Goal: Information Seeking & Learning: Check status

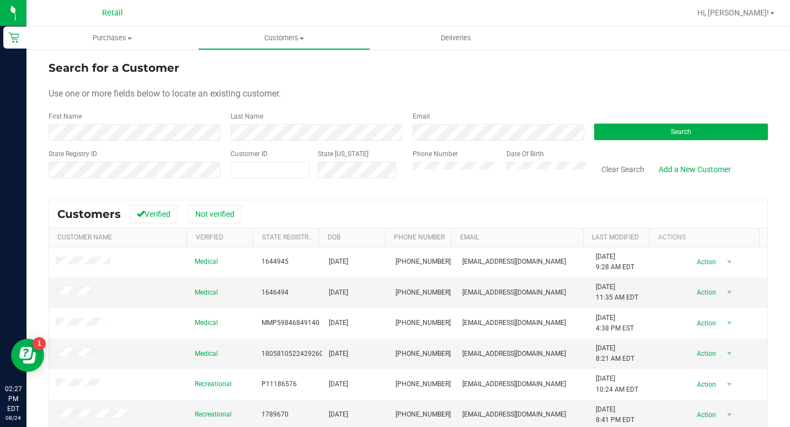
click at [288, 123] on div "Last Name" at bounding box center [313, 125] width 182 height 29
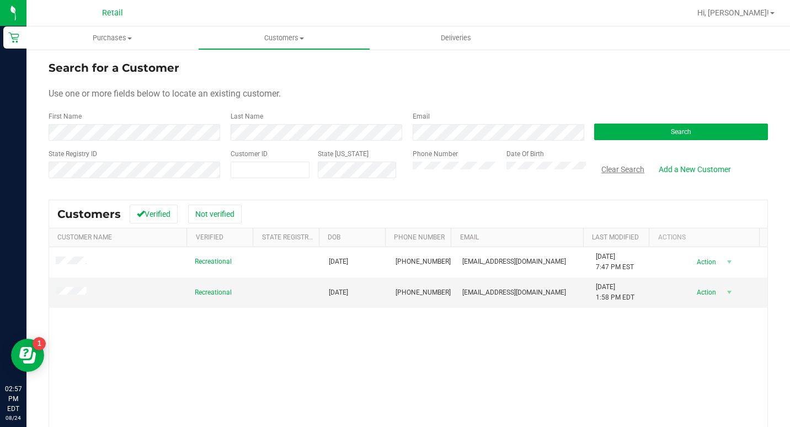
click at [617, 175] on button "Clear Search" at bounding box center [622, 169] width 57 height 19
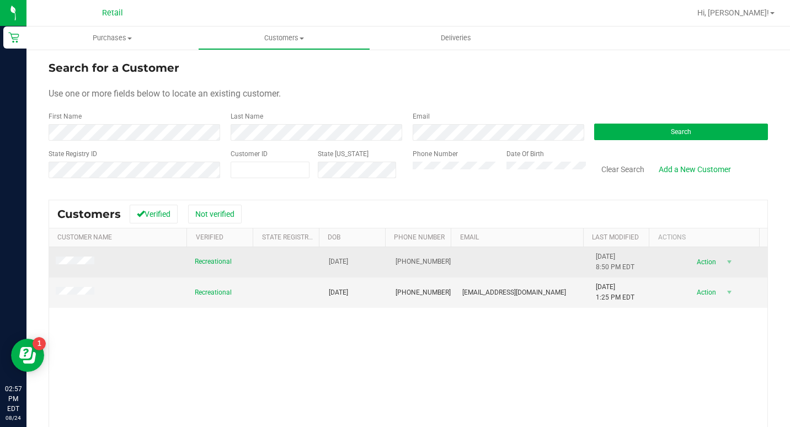
click at [83, 266] on span at bounding box center [77, 262] width 42 height 11
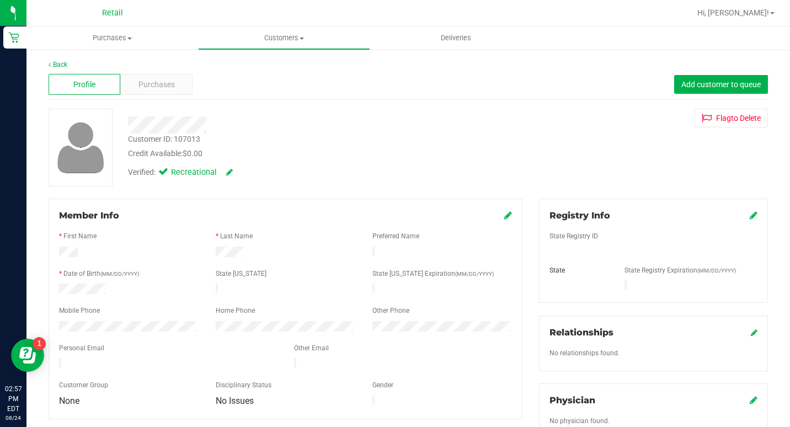
click at [145, 72] on div "Profile Purchases Add customer to queue" at bounding box center [408, 85] width 719 height 30
click at [147, 93] on div "Purchases" at bounding box center [156, 84] width 72 height 21
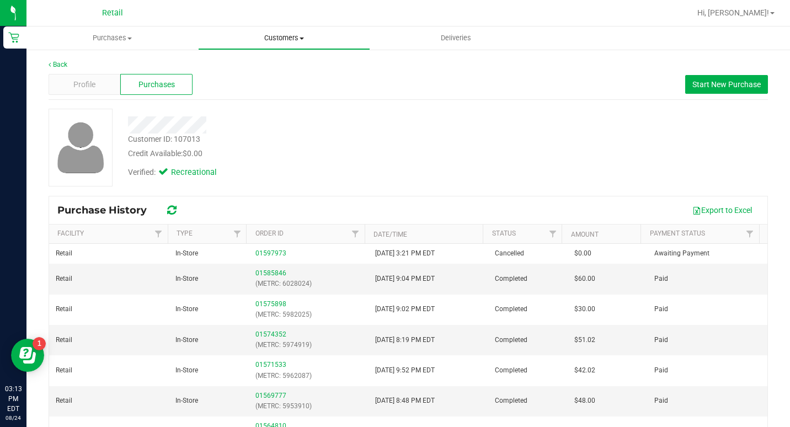
drag, startPoint x: 291, startPoint y: 36, endPoint x: 281, endPoint y: 43, distance: 11.9
click at [291, 36] on span "Customers" at bounding box center [284, 38] width 170 height 10
click at [263, 68] on span "All customers" at bounding box center [237, 66] width 79 height 9
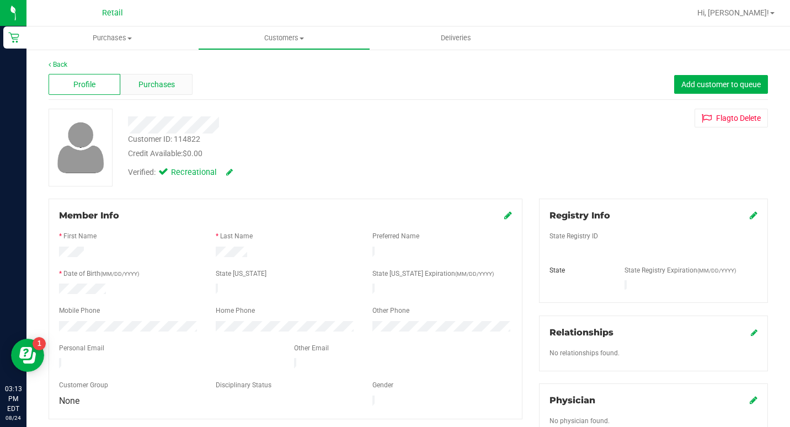
click at [154, 83] on span "Purchases" at bounding box center [156, 85] width 36 height 12
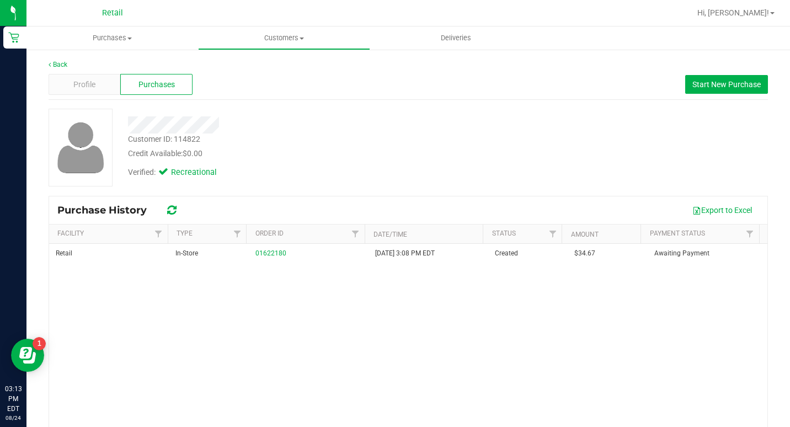
click at [343, 159] on div "Credit Available: $0.00" at bounding box center [303, 154] width 351 height 12
click at [286, 156] on div "Credit Available: $0.00" at bounding box center [303, 154] width 351 height 12
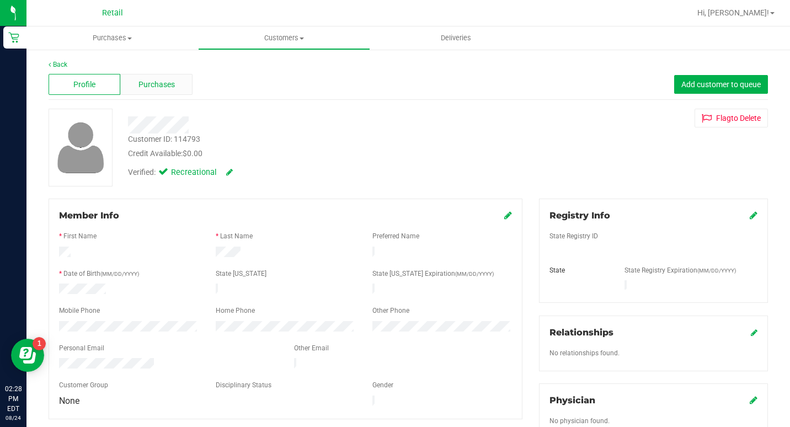
click at [173, 83] on span "Purchases" at bounding box center [156, 85] width 36 height 12
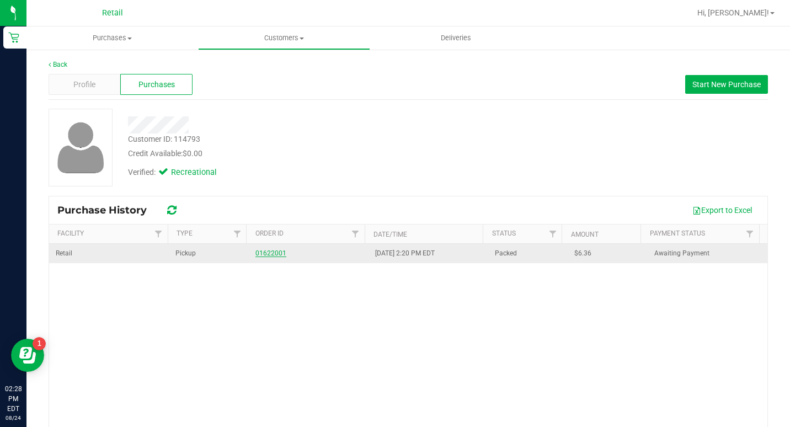
click at [255, 250] on link "01622001" at bounding box center [270, 253] width 31 height 8
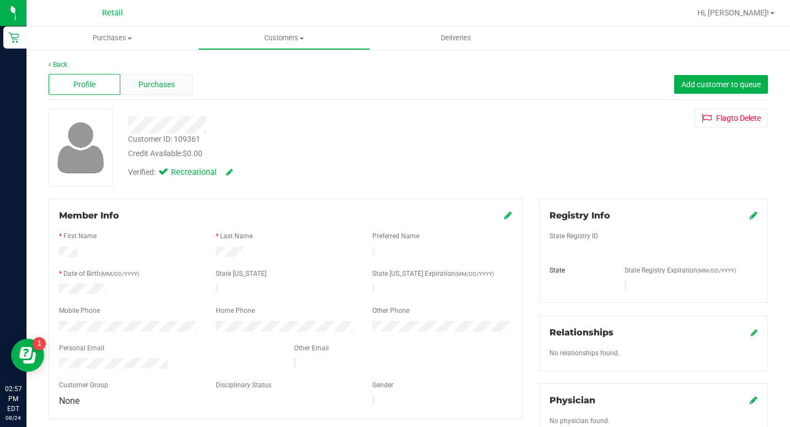
click at [164, 89] on span "Purchases" at bounding box center [156, 85] width 36 height 12
